Goal: Use online tool/utility: Use online tool/utility

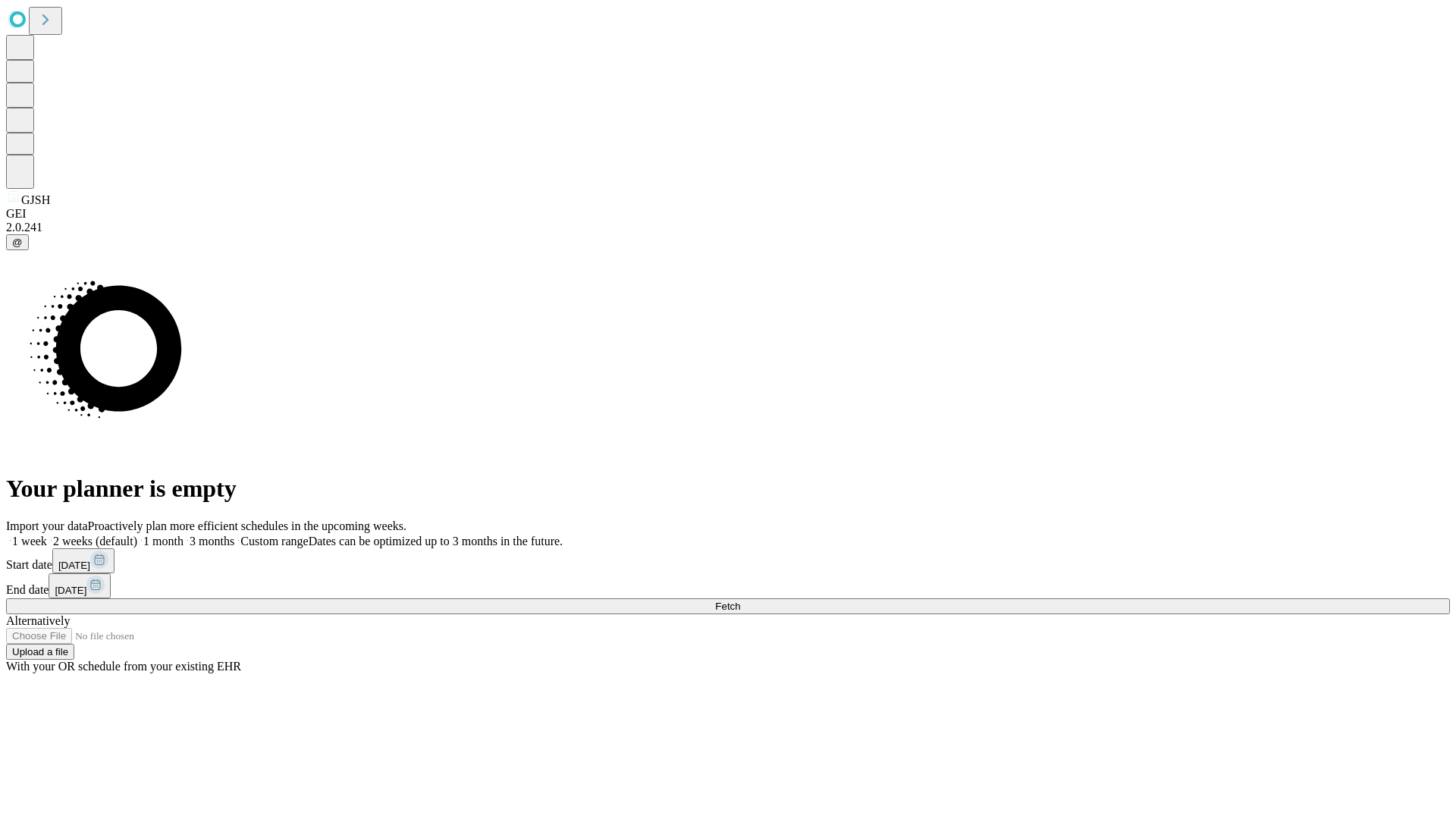
click at [740, 601] on span "Fetch" at bounding box center [728, 606] width 25 height 12
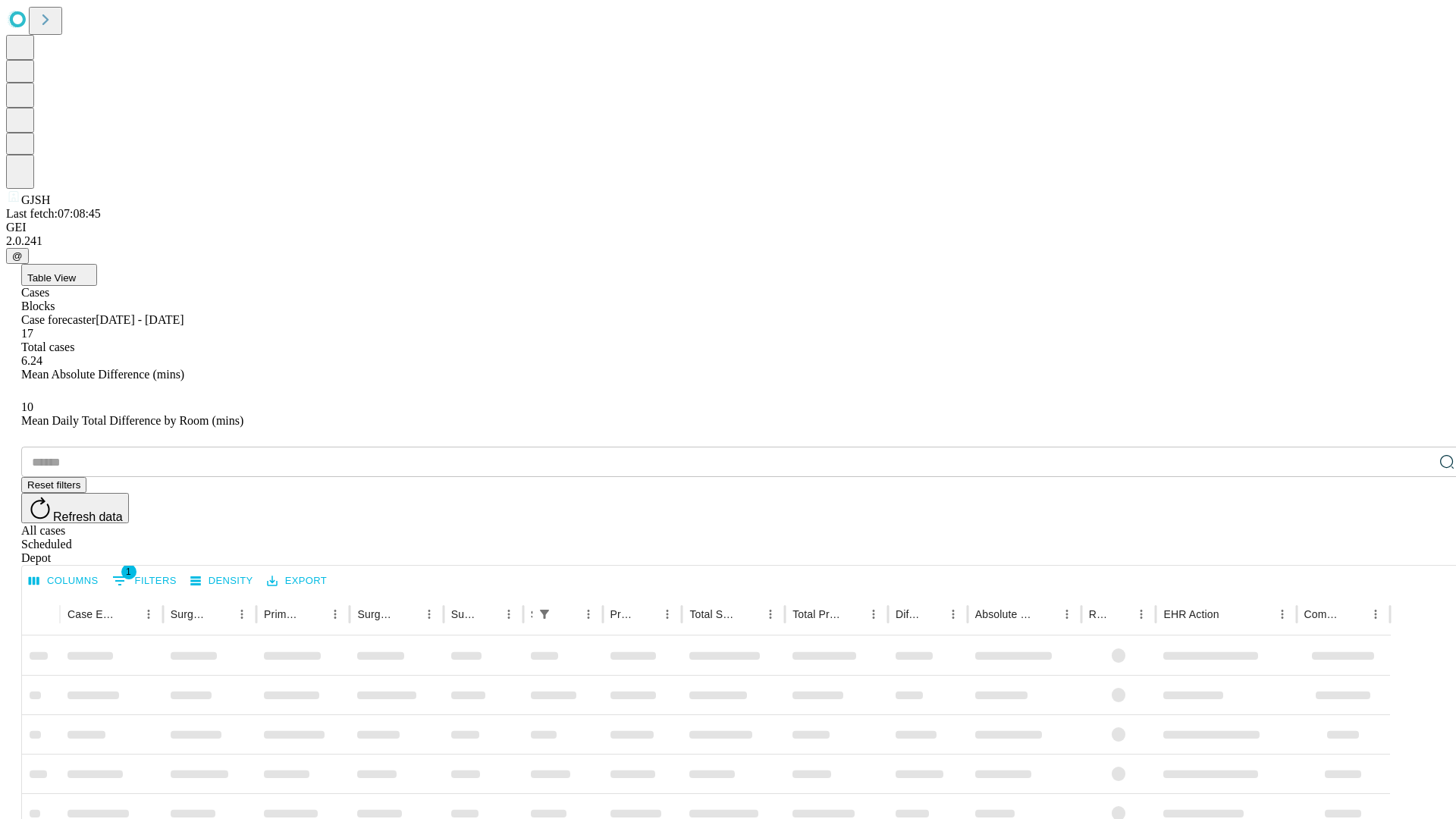
click at [76, 272] on span "Table View" at bounding box center [51, 278] width 49 height 12
